Goal: Information Seeking & Learning: Learn about a topic

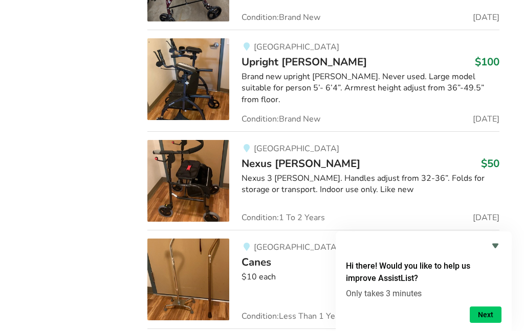
scroll to position [3024, 0]
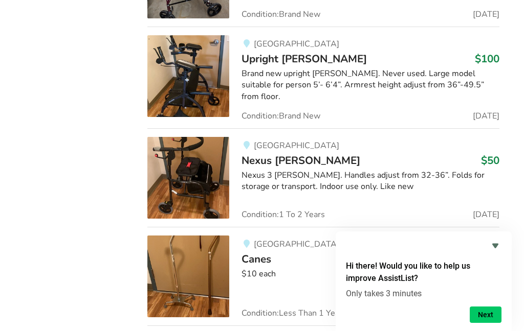
click at [389, 68] on div "Brand new upright [PERSON_NAME]. Never used. Large model suitable for person 5’…" at bounding box center [369, 85] width 257 height 35
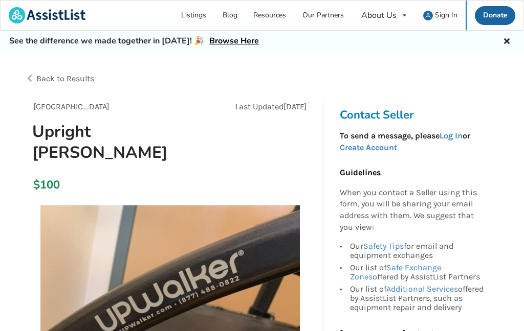
click at [74, 77] on span "Back to Results" at bounding box center [65, 79] width 58 height 10
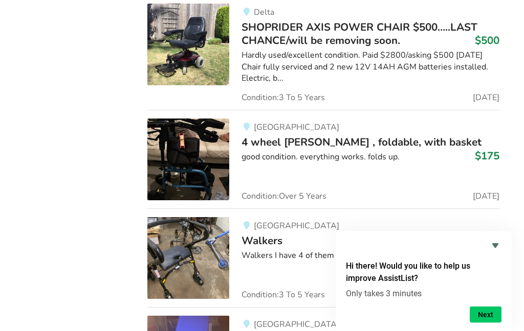
scroll to position [4302, 0]
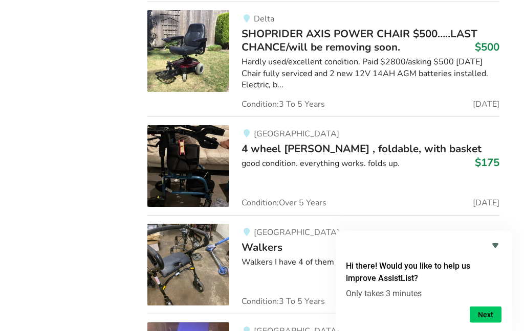
click at [188, 126] on img at bounding box center [188, 167] width 82 height 82
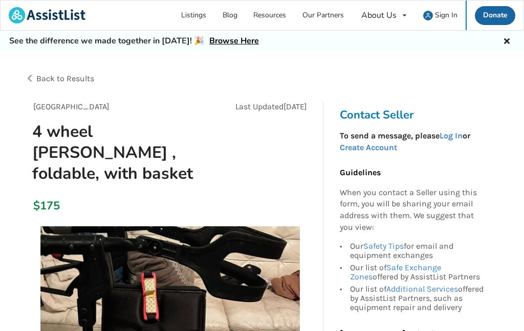
click at [77, 75] on span "Back to Results" at bounding box center [65, 79] width 58 height 10
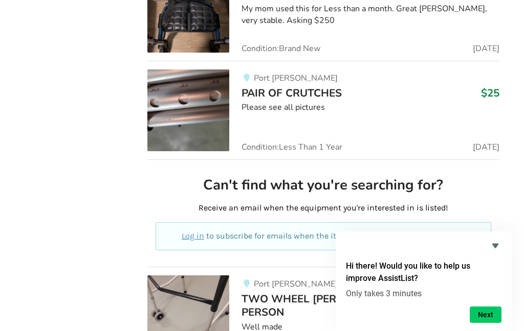
scroll to position [7830, 0]
